Goal: Task Accomplishment & Management: Manage account settings

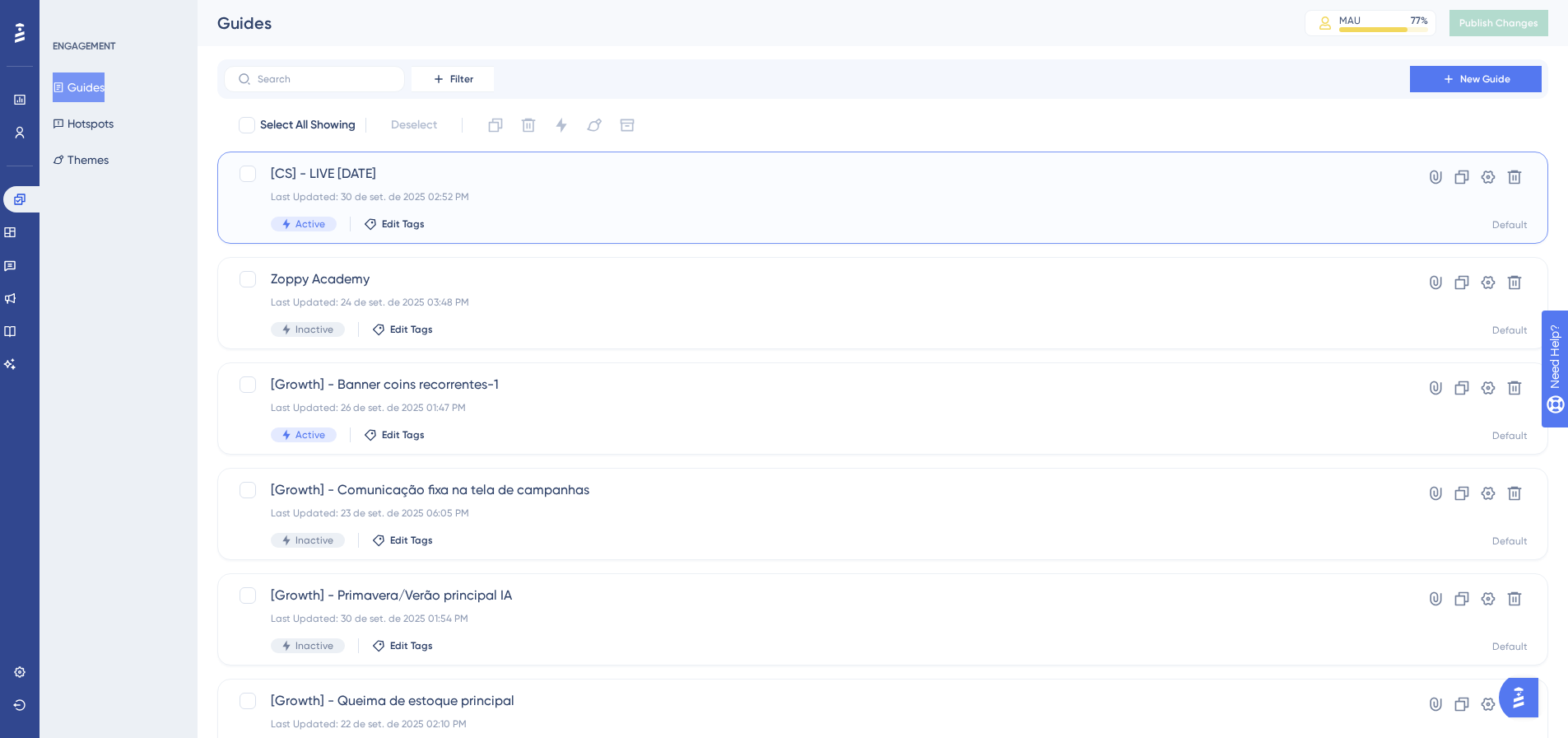
click at [488, 213] on div "[CS] - LIVE [DATE] Last Updated: 30 de set. de 2025 02:52 PM Active Edit Tags" at bounding box center [816, 198] width 1092 height 68
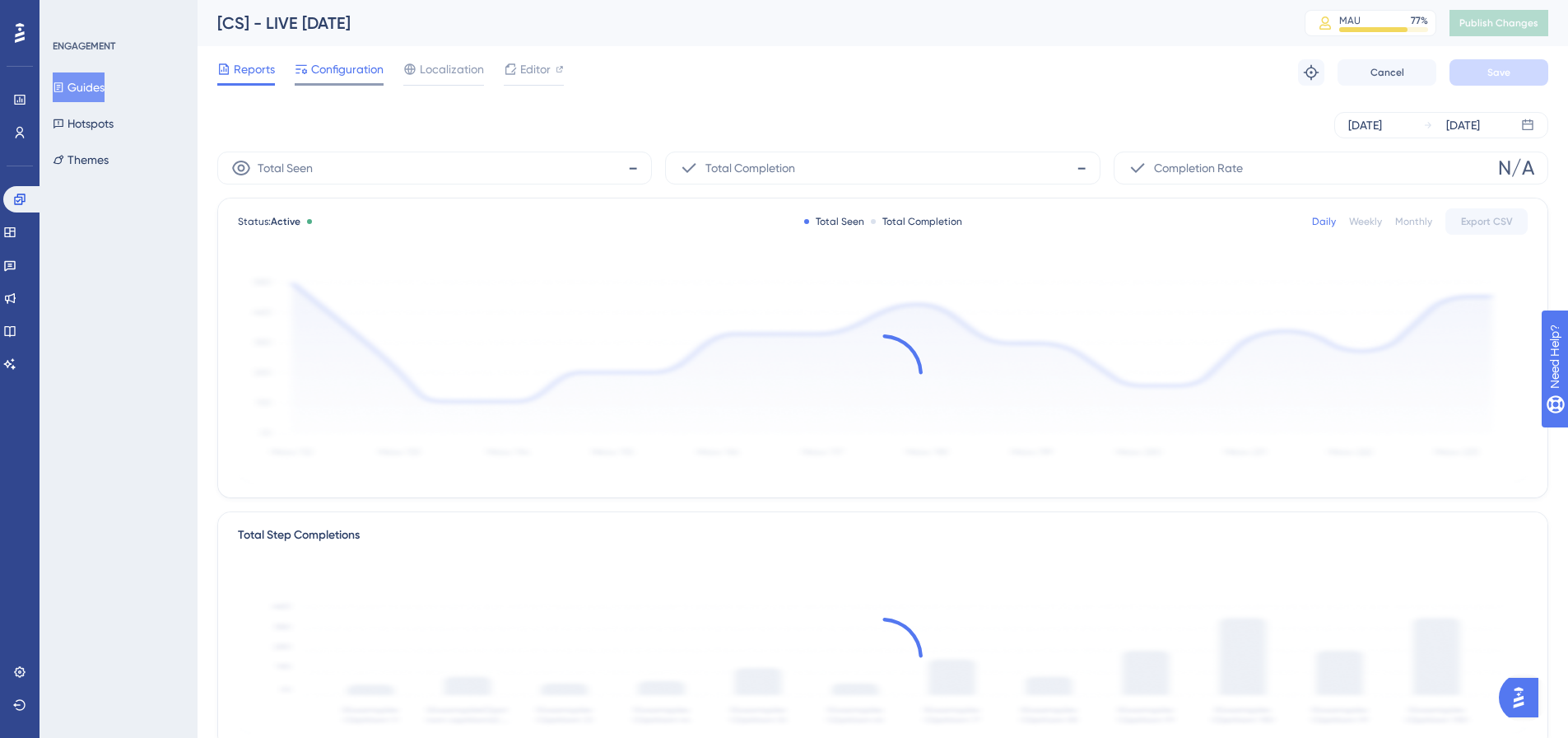
click at [340, 66] on span "Configuration" at bounding box center [347, 69] width 73 height 20
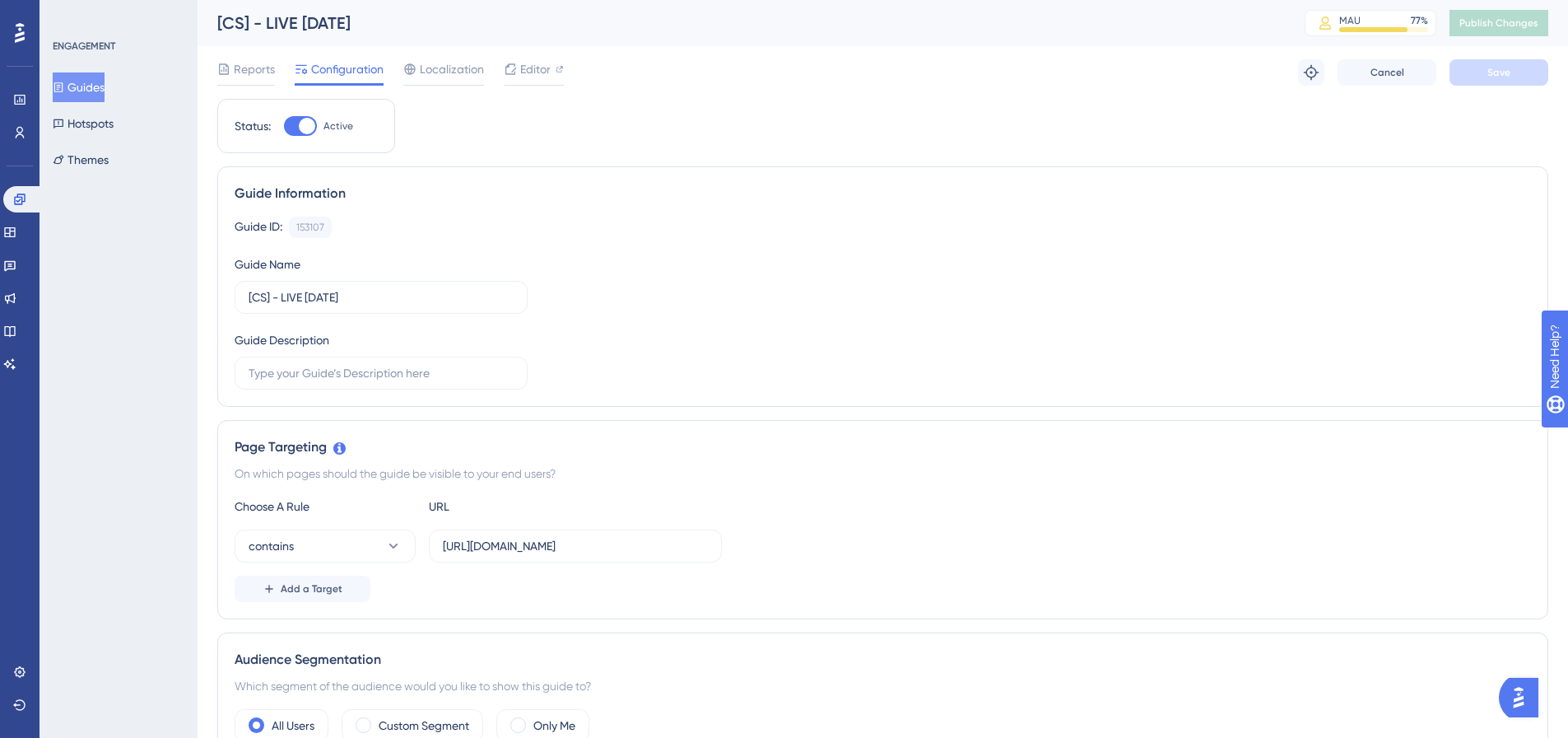
click at [322, 133] on label "Active" at bounding box center [318, 126] width 69 height 20
click at [284, 127] on input "Active" at bounding box center [283, 126] width 1 height 1
click at [303, 129] on div at bounding box center [300, 126] width 33 height 20
click at [284, 127] on input "Inactive" at bounding box center [283, 126] width 1 height 1
click at [285, 119] on div at bounding box center [300, 126] width 33 height 20
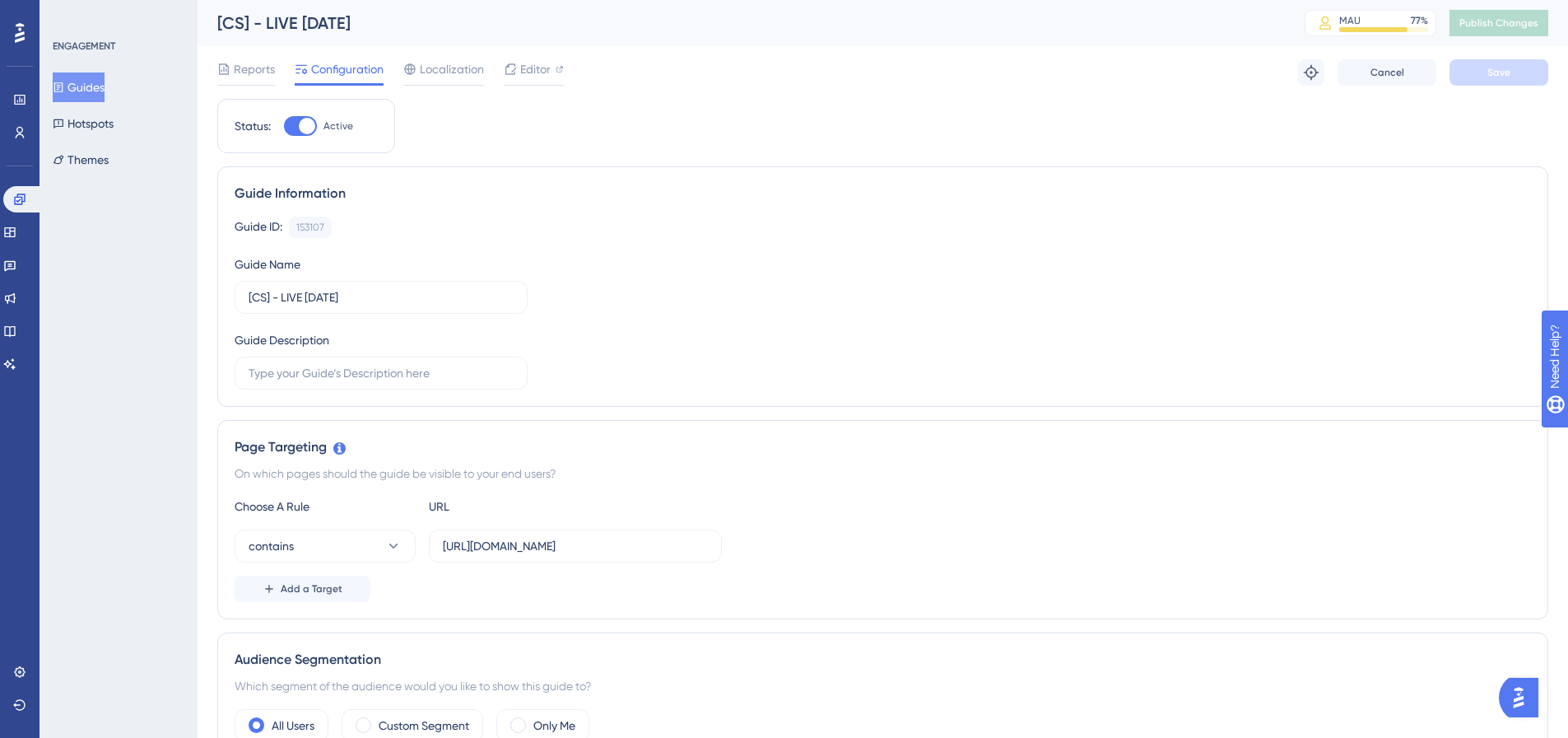
click at [284, 126] on input "Active" at bounding box center [283, 126] width 1 height 1
click at [1491, 82] on button "Save" at bounding box center [1498, 72] width 99 height 26
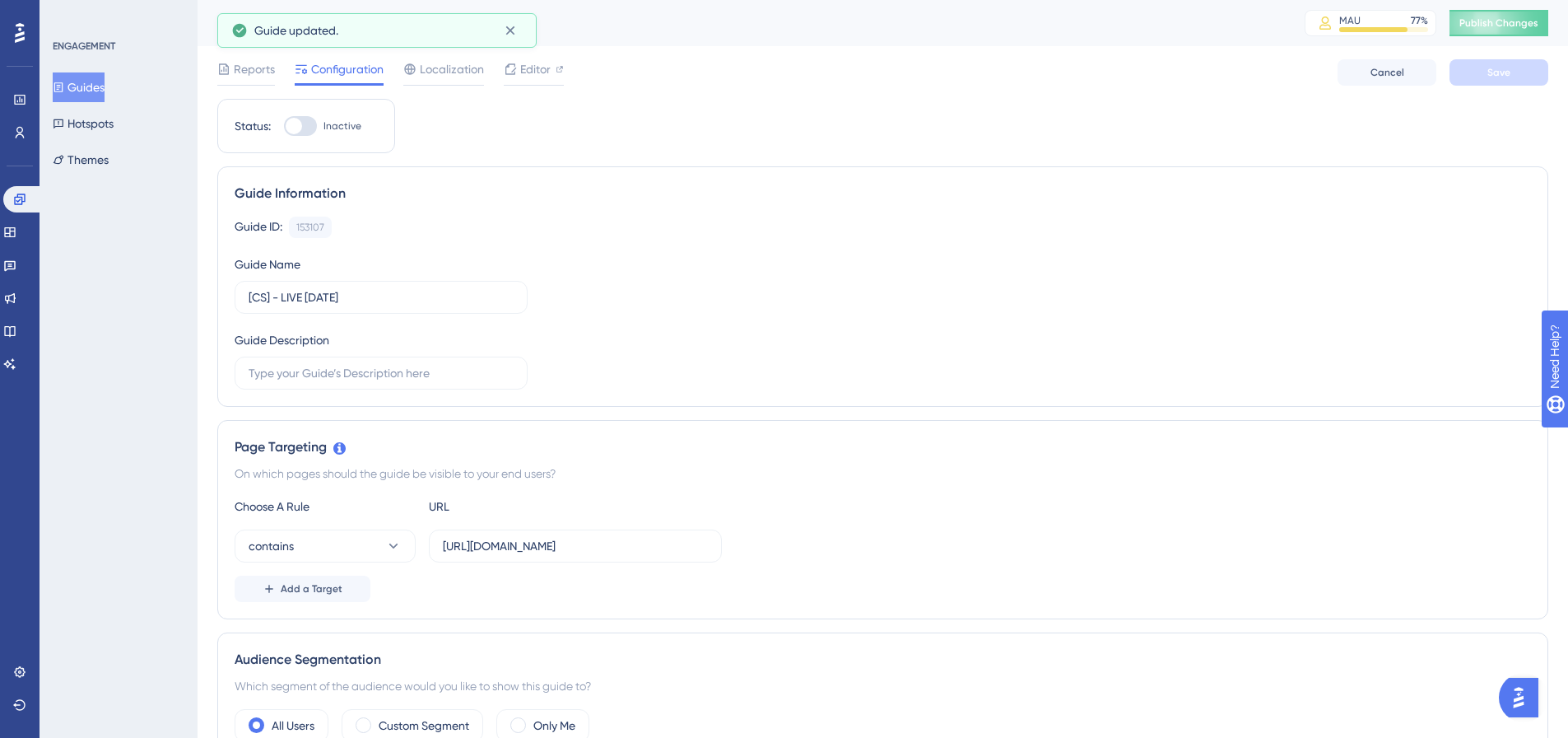
click at [1532, 37] on div "[CS] - LIVE [DATE] MAU 77 % Click to see add-on and upgrade options Publish Cha…" at bounding box center [882, 23] width 1370 height 46
click at [1532, 32] on button "Publish Changes" at bounding box center [1498, 23] width 99 height 26
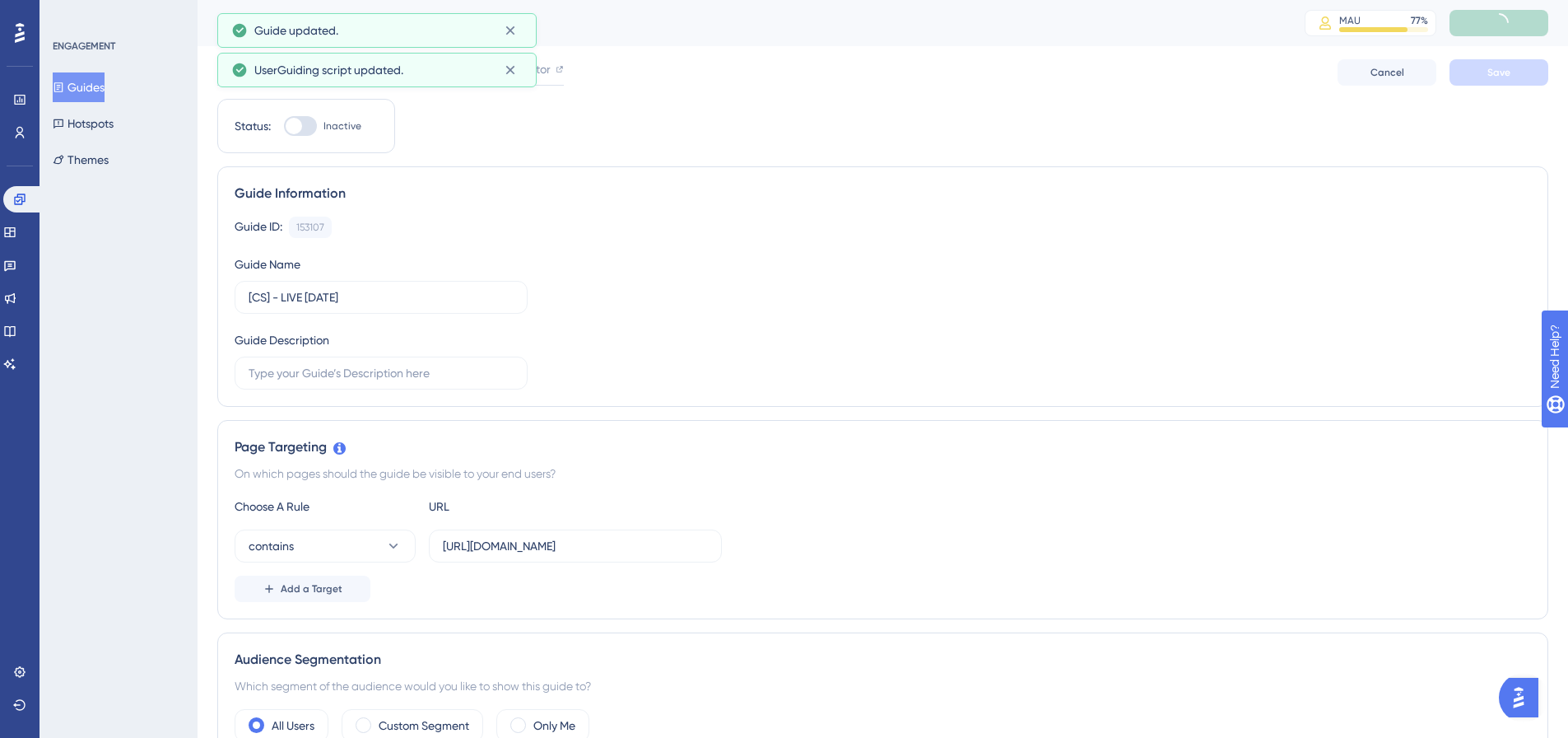
drag, startPoint x: 331, startPoint y: 120, endPoint x: 646, endPoint y: 135, distance: 315.4
click at [330, 120] on span "Inactive" at bounding box center [342, 126] width 38 height 13
click at [284, 126] on input "Inactive" at bounding box center [283, 126] width 1 height 1
checkbox input "true"
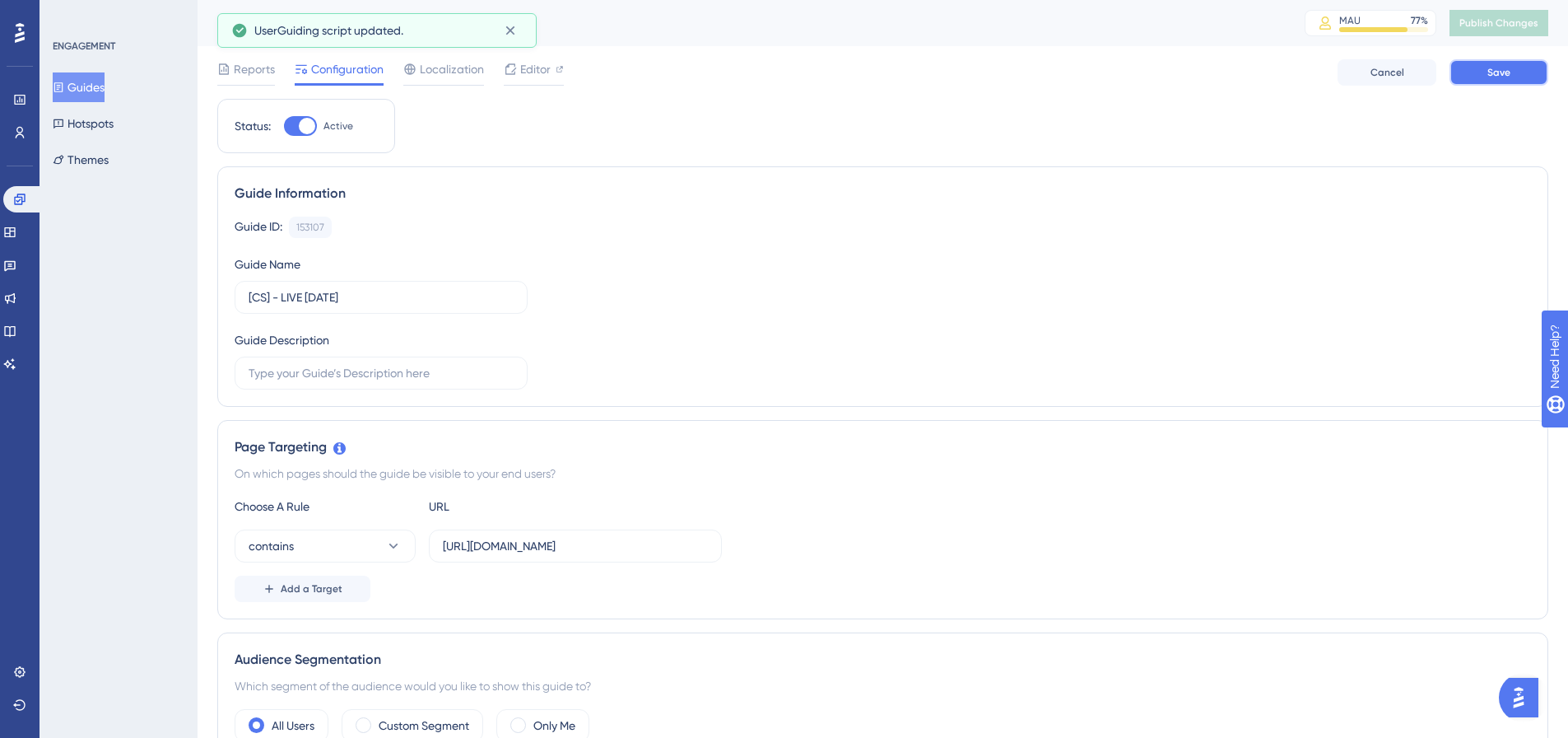
click at [1496, 75] on span "Save" at bounding box center [1498, 72] width 23 height 13
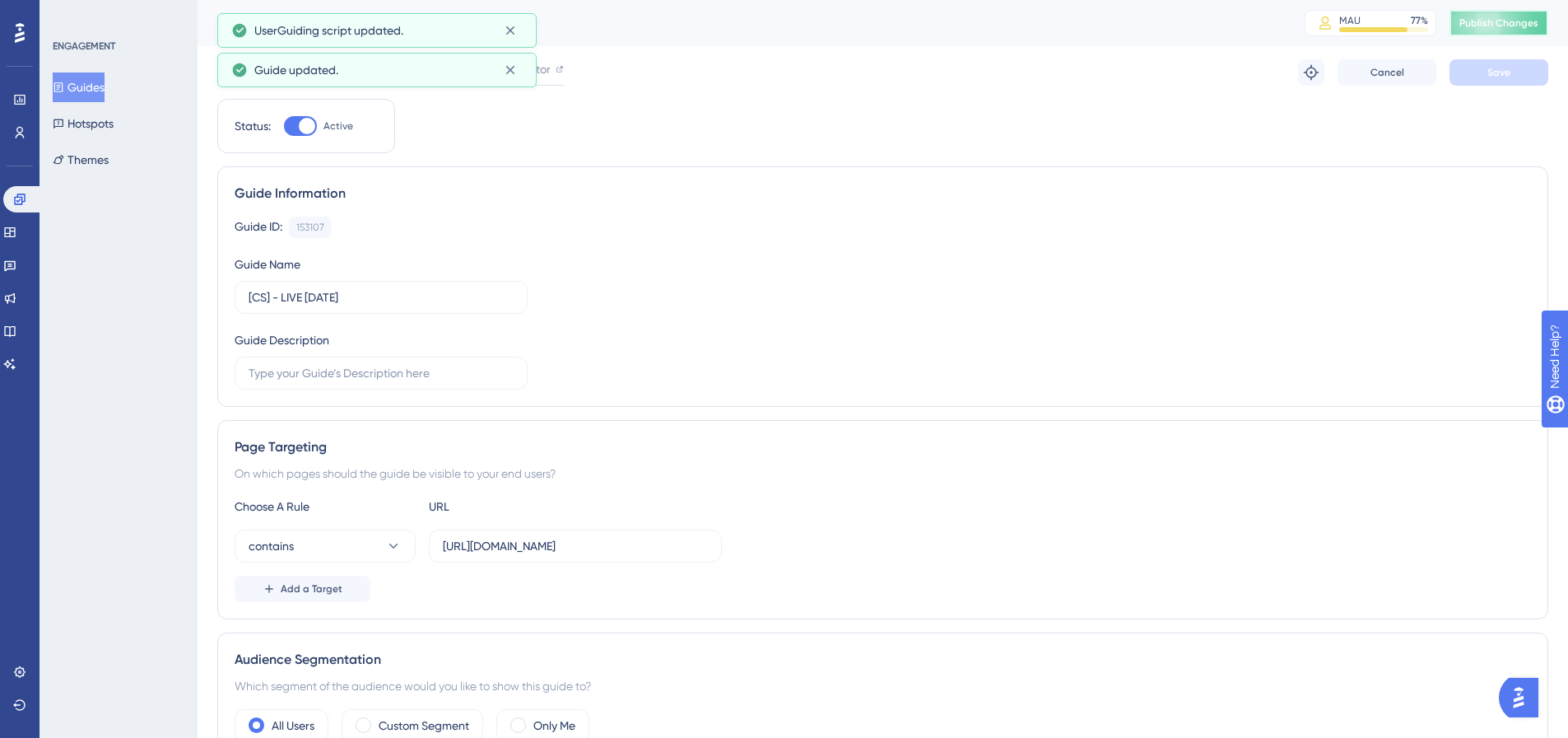
click at [1509, 25] on span "Publish Changes" at bounding box center [1498, 22] width 79 height 13
